Goal: Transaction & Acquisition: Purchase product/service

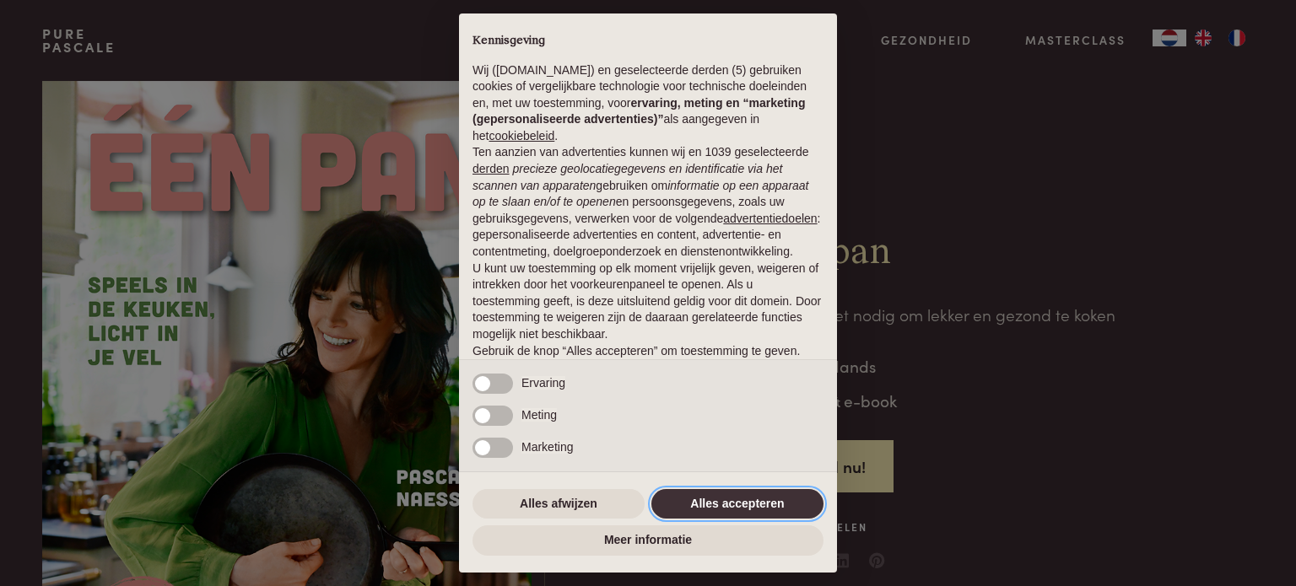
click at [762, 511] on button "Alles accepteren" at bounding box center [737, 504] width 172 height 30
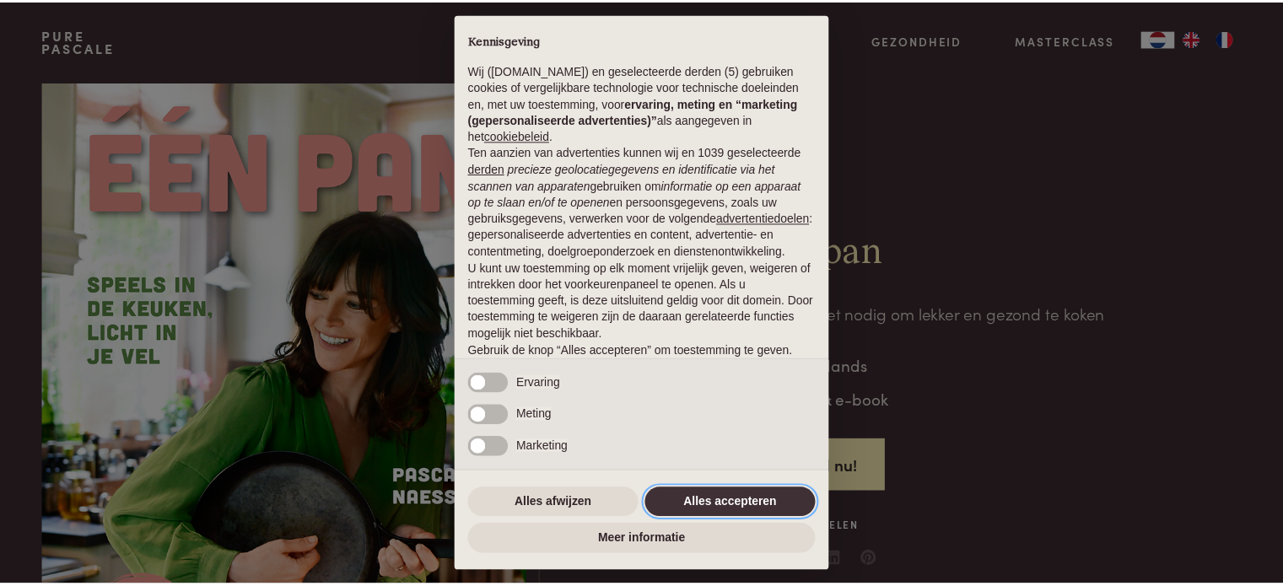
scroll to position [91, 0]
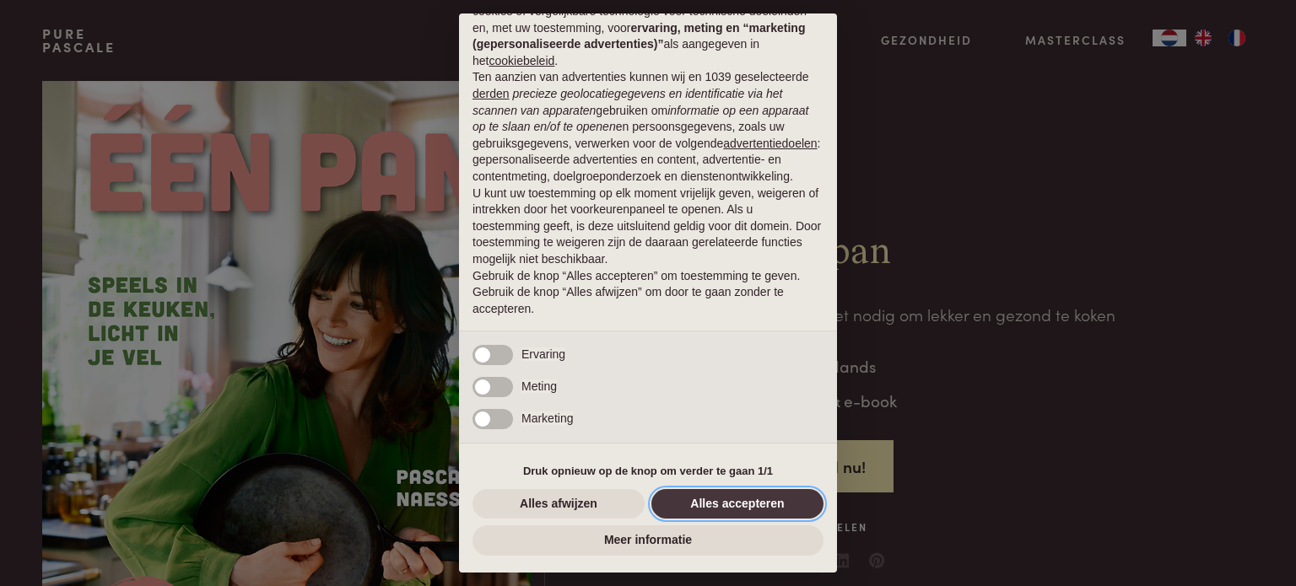
click at [762, 511] on button "Alles accepteren" at bounding box center [737, 504] width 172 height 30
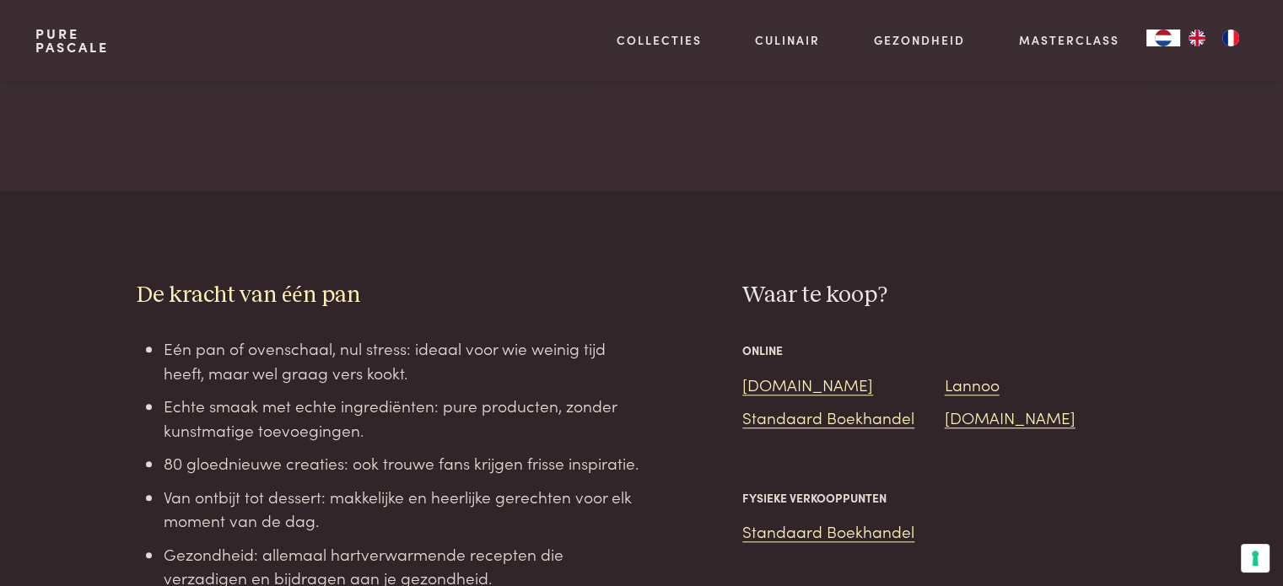
scroll to position [1315, 0]
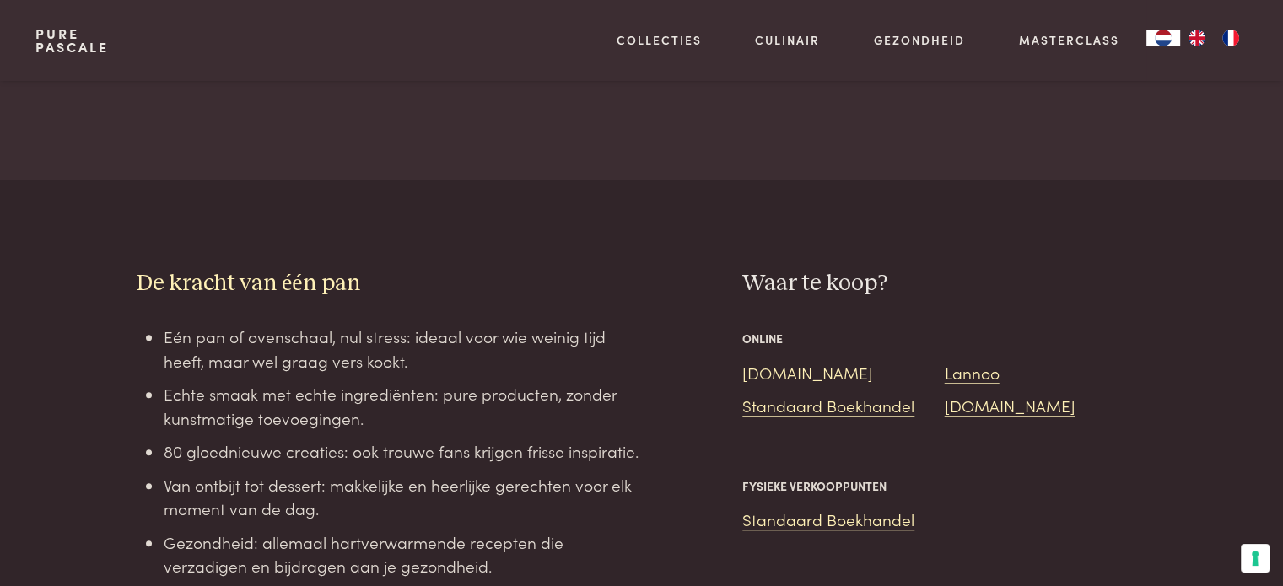
click at [769, 361] on link "[DOMAIN_NAME]" at bounding box center [807, 372] width 131 height 23
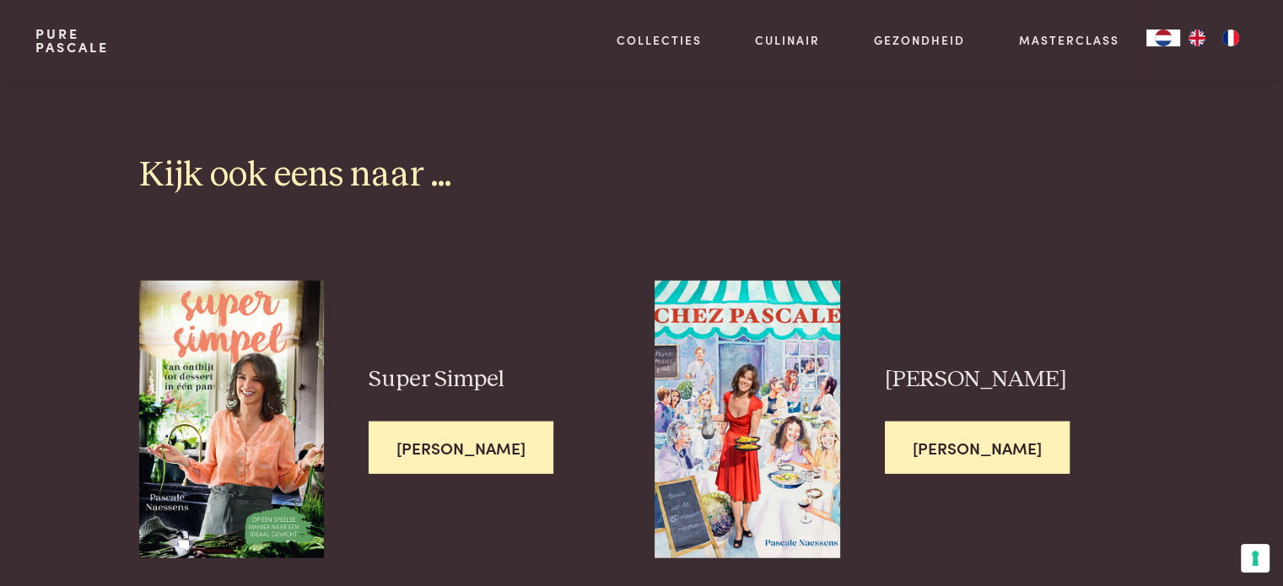
scroll to position [4310, 0]
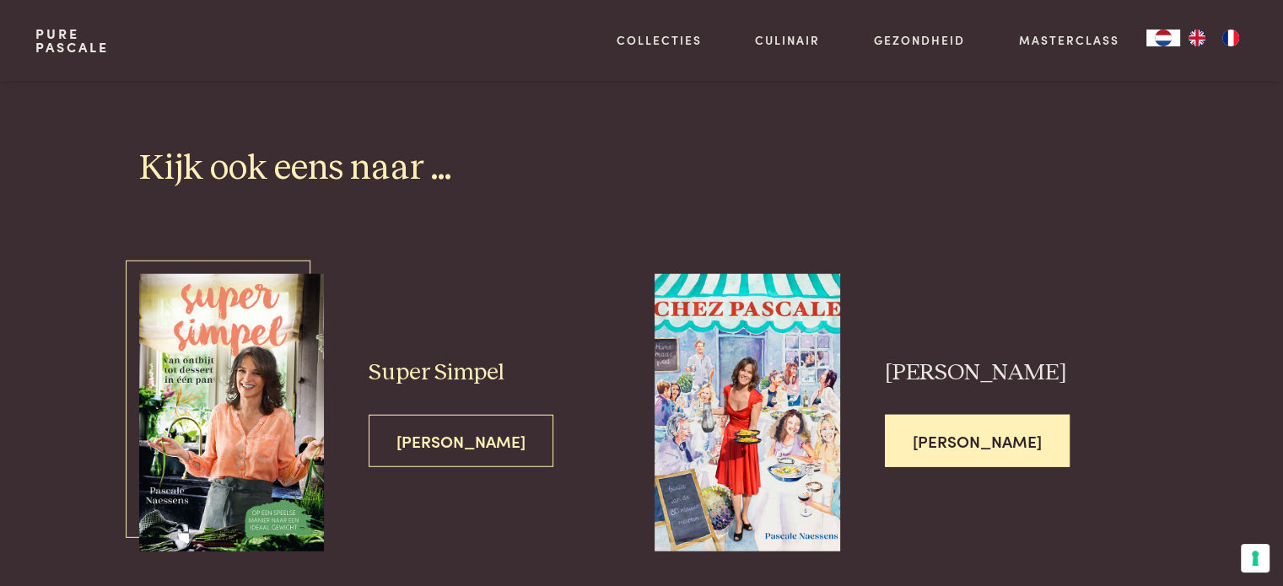
click at [239, 322] on img at bounding box center [231, 413] width 185 height 278
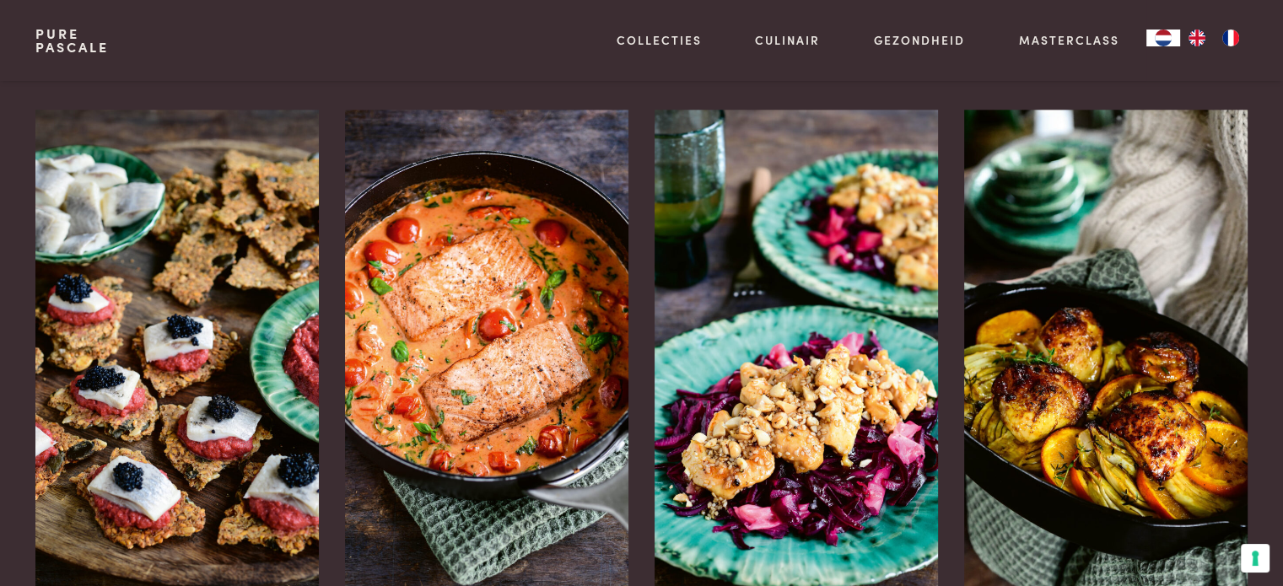
scroll to position [2350, 0]
